Goal: Task Accomplishment & Management: Use online tool/utility

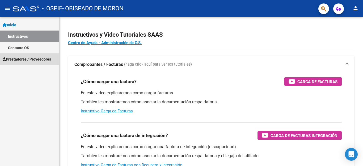
click at [24, 60] on span "Prestadores / Proveedores" at bounding box center [27, 59] width 48 height 6
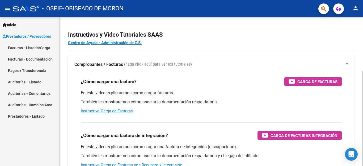
click at [111, 65] on strong "Comprobantes / Facturas" at bounding box center [98, 65] width 49 height 6
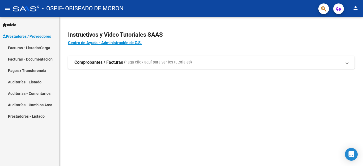
click at [114, 62] on strong "Comprobantes / Facturas" at bounding box center [98, 63] width 49 height 6
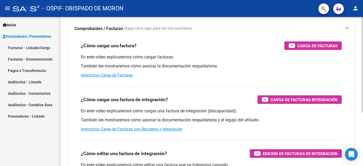
scroll to position [27, 0]
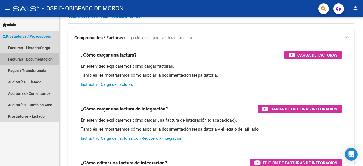
click at [45, 60] on link "Facturas - Documentación" at bounding box center [29, 58] width 59 height 11
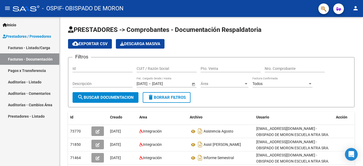
click at [48, 48] on link "Facturas - Listado/Carga" at bounding box center [29, 47] width 59 height 11
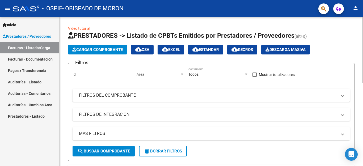
scroll to position [80, 0]
